Goal: Task Accomplishment & Management: Manage account settings

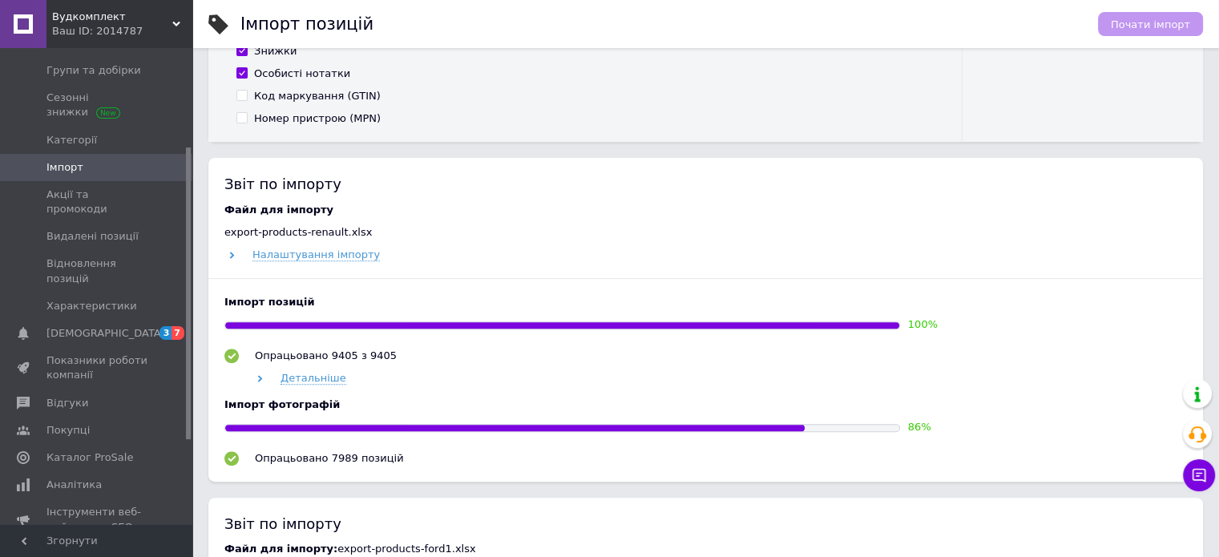
scroll to position [481, 0]
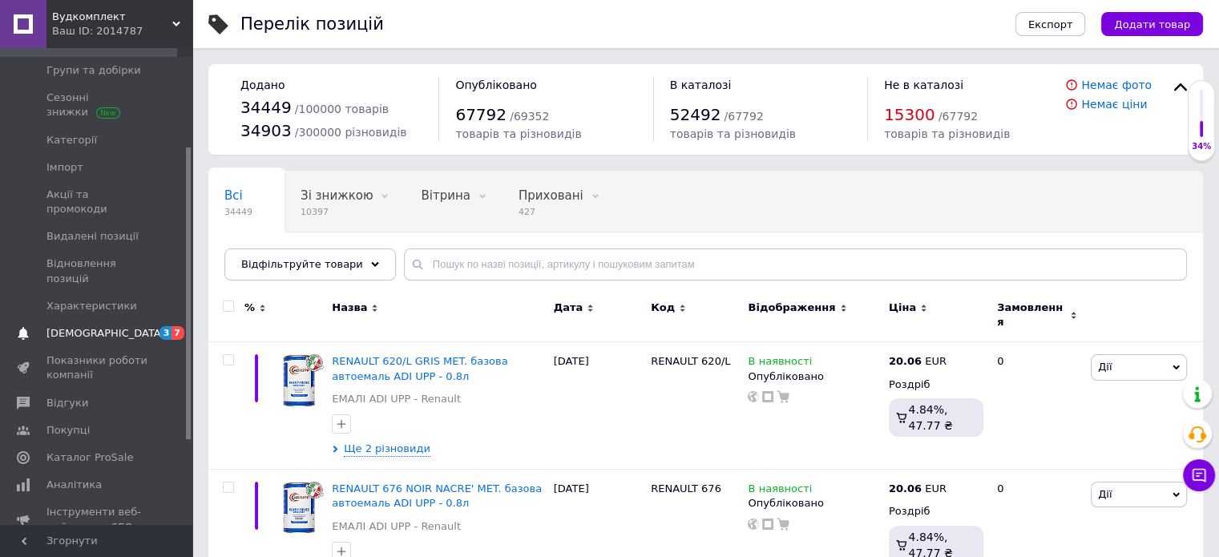
click at [90, 326] on span "[DEMOGRAPHIC_DATA]" at bounding box center [106, 333] width 119 height 14
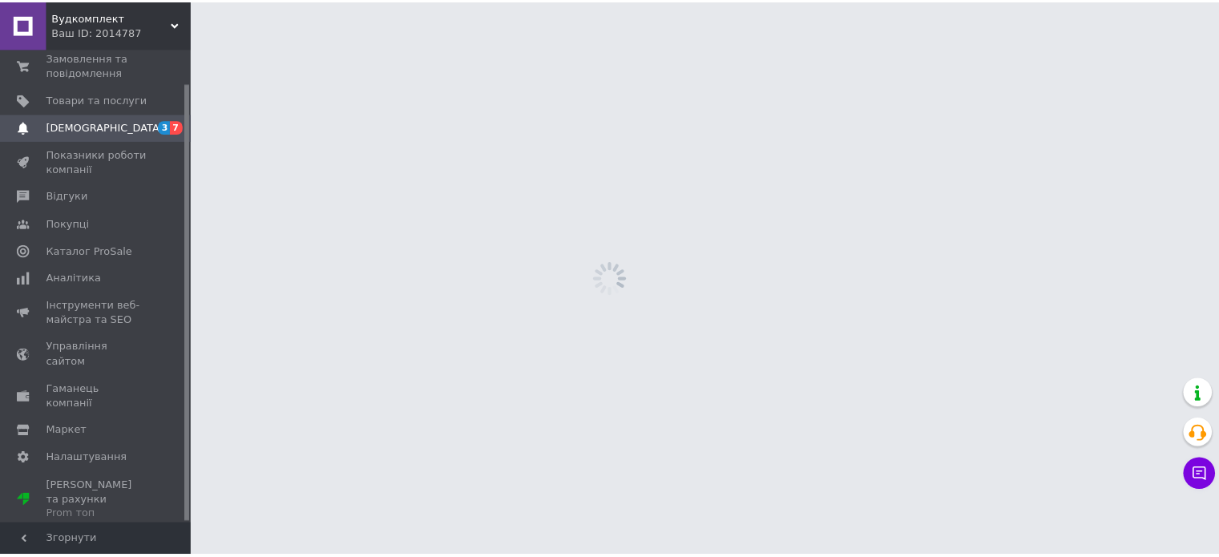
scroll to position [36, 0]
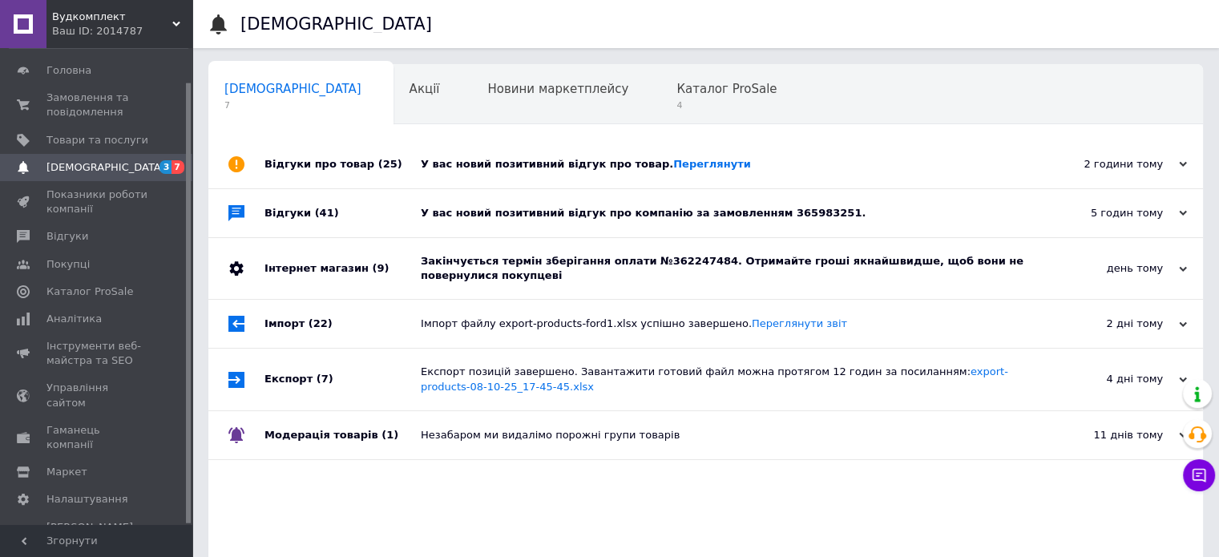
click at [569, 164] on div "У вас новий позитивний відгук про товар. [GEOGRAPHIC_DATA]" at bounding box center [724, 164] width 606 height 14
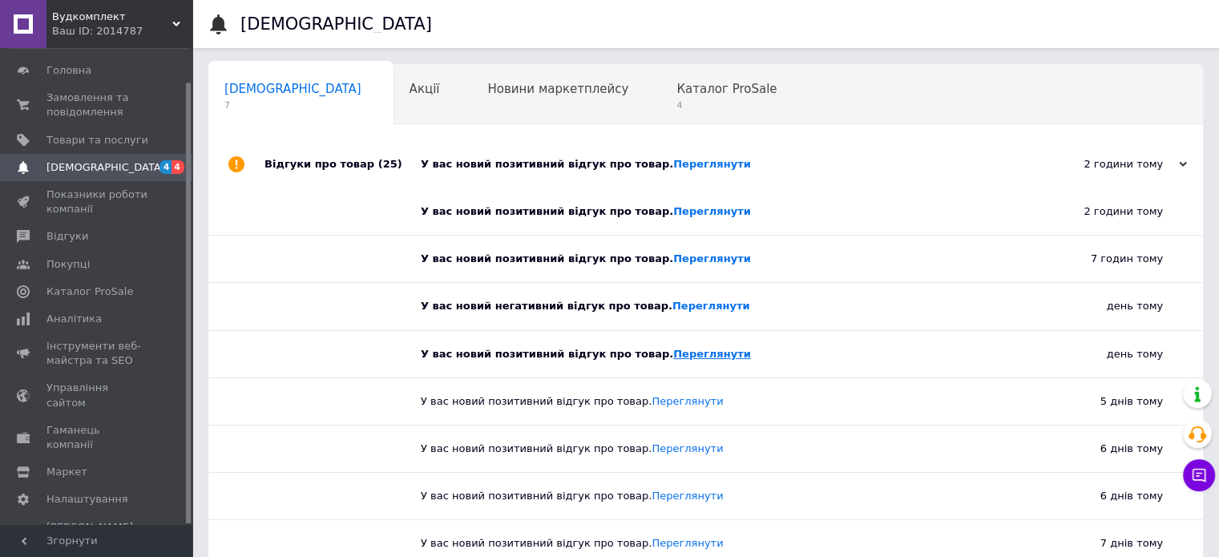
click at [673, 353] on link "Переглянути" at bounding box center [712, 354] width 78 height 12
click at [673, 311] on link "Переглянути" at bounding box center [712, 306] width 78 height 12
click at [673, 259] on link "Переглянути" at bounding box center [712, 259] width 78 height 12
click at [673, 214] on link "Переглянути" at bounding box center [712, 211] width 78 height 12
